Goal: Answer question/provide support: Share knowledge or assist other users

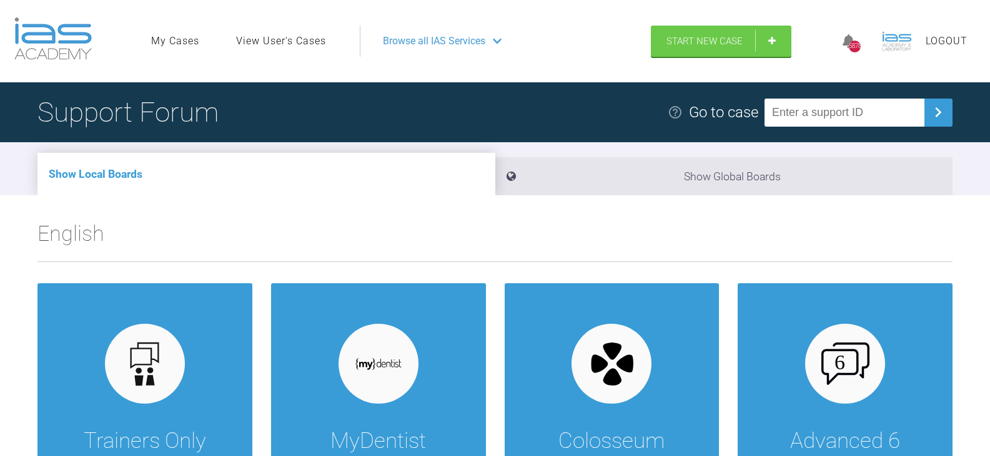
click at [260, 40] on link "View User's Cases" at bounding box center [281, 41] width 90 height 16
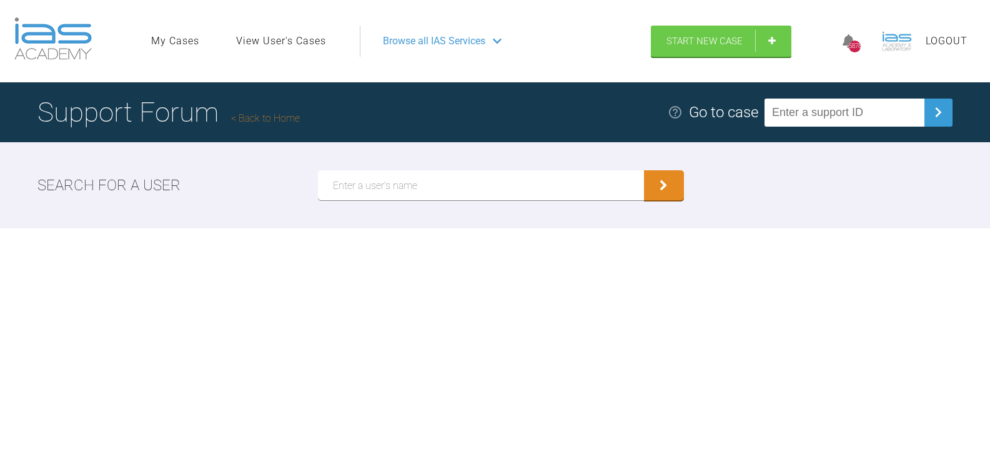
click at [352, 186] on input "text" at bounding box center [481, 185] width 326 height 30
type input "[PERSON_NAME]"
click at [644, 170] on button "submit" at bounding box center [664, 185] width 40 height 30
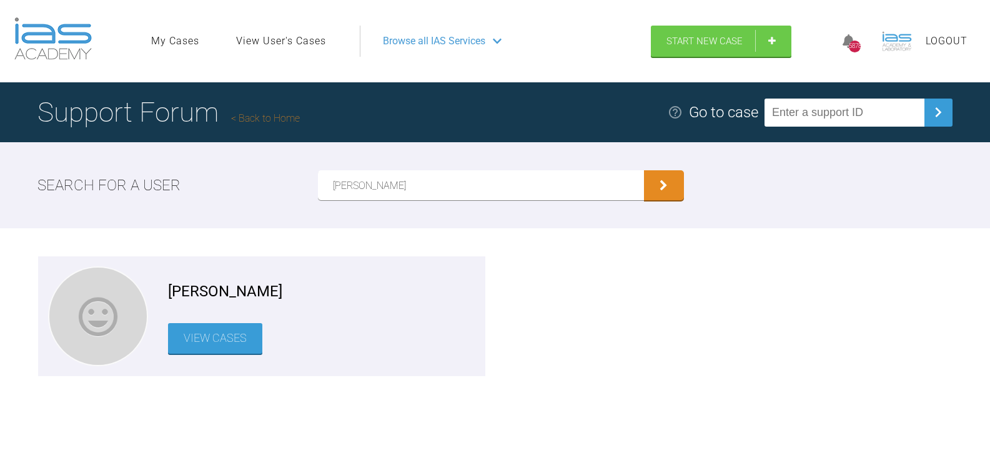
click at [241, 338] on link "View Cases" at bounding box center [215, 338] width 94 height 31
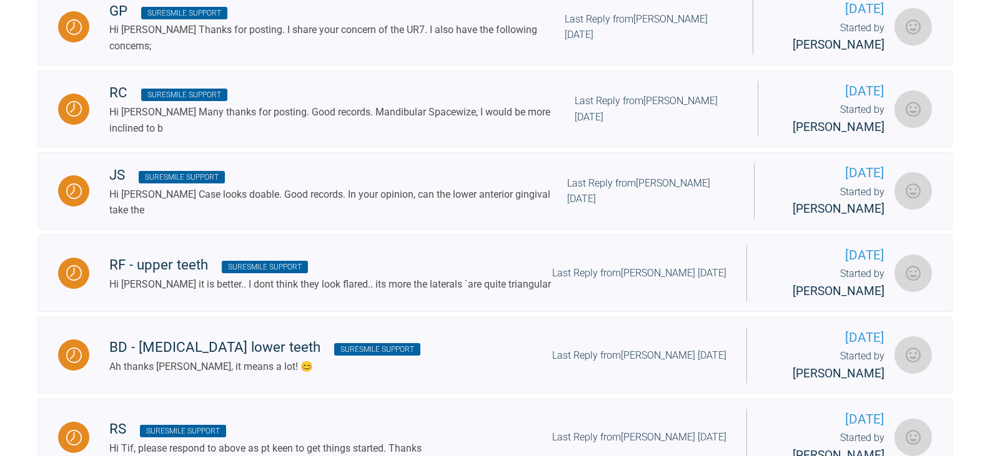
scroll to position [499, 0]
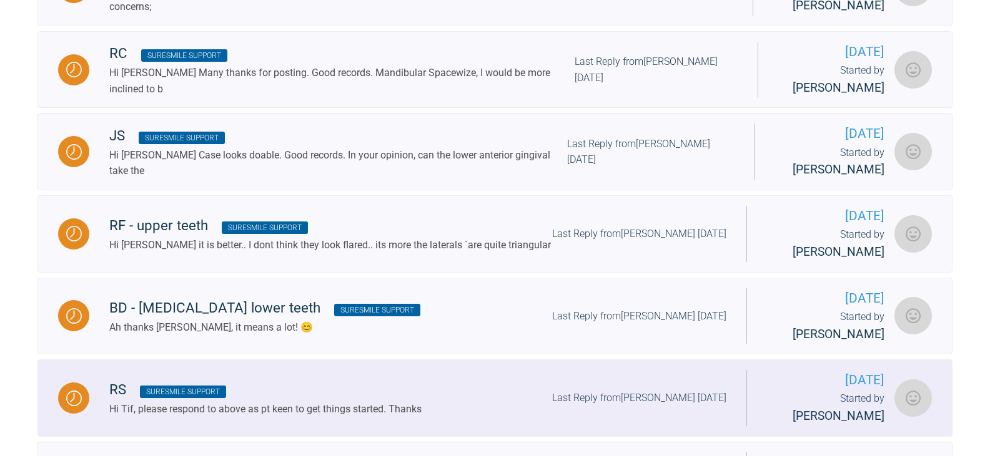
click at [652, 390] on div "Last Reply from [PERSON_NAME] [DATE]" at bounding box center [639, 398] width 174 height 16
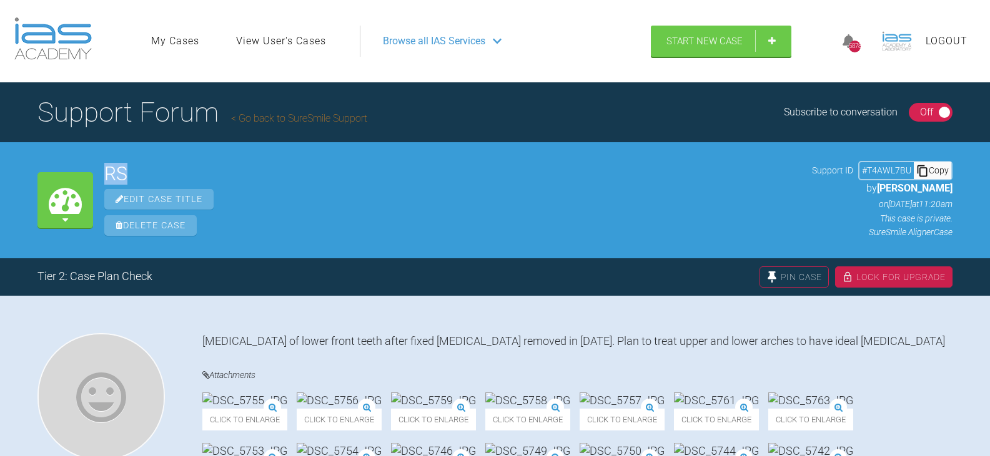
drag, startPoint x: 141, startPoint y: 177, endPoint x: 105, endPoint y: 173, distance: 36.4
click at [105, 173] on h2 "RS" at bounding box center [452, 174] width 696 height 19
copy h2 "RS"
click at [930, 170] on div "Copy" at bounding box center [931, 170] width 37 height 16
